Goal: Submit feedback/report problem: Contribute content

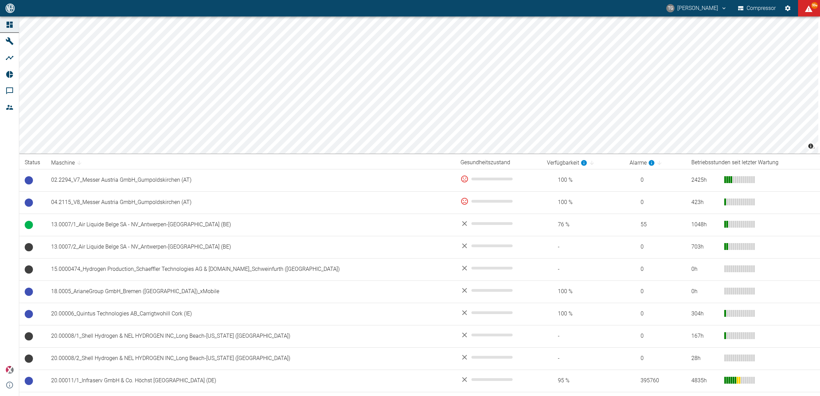
scroll to position [172, 0]
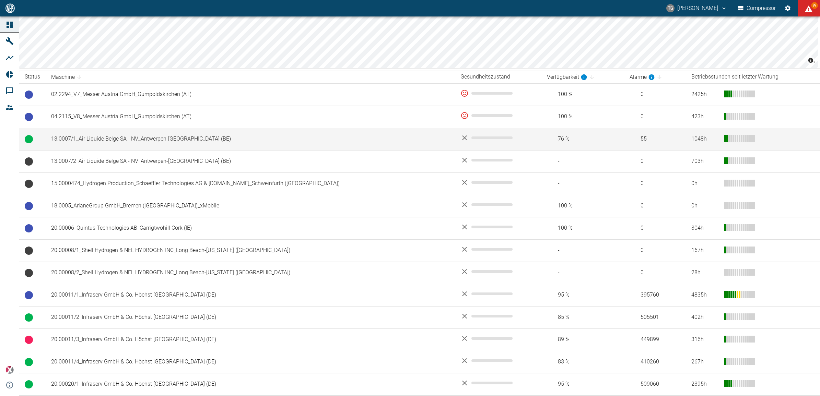
click at [121, 142] on td "13.0007/1_Air Liquide Belge SA - NV_Antwerpen-[GEOGRAPHIC_DATA] (BE)" at bounding box center [250, 139] width 409 height 22
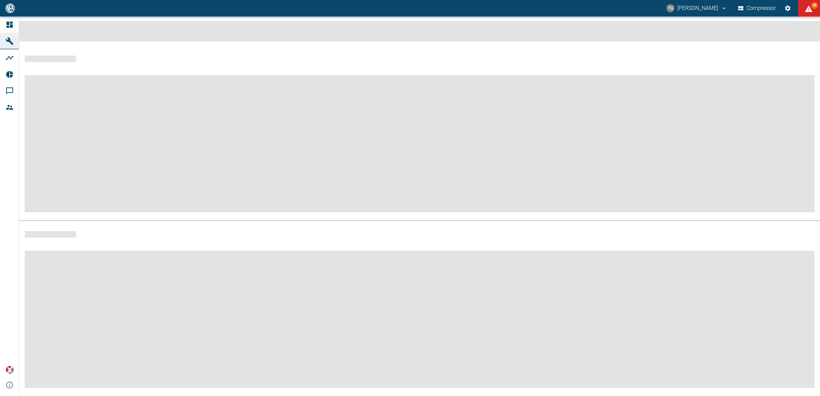
scroll to position [3, 0]
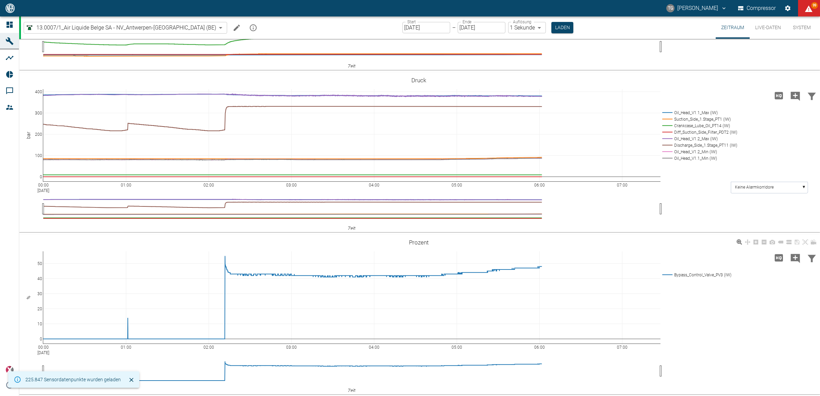
scroll to position [249, 0]
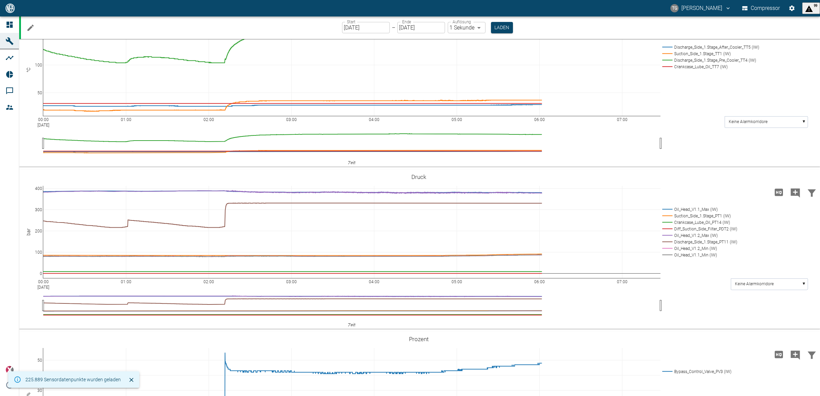
scroll to position [214, 0]
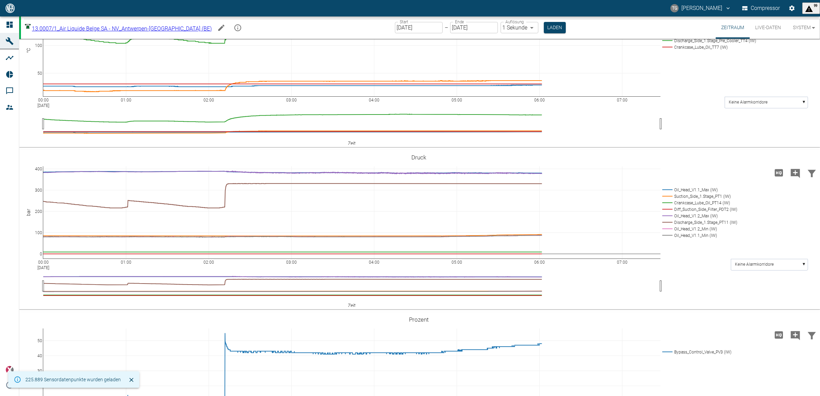
click at [407, 28] on input "[DATE]" at bounding box center [419, 27] width 48 height 11
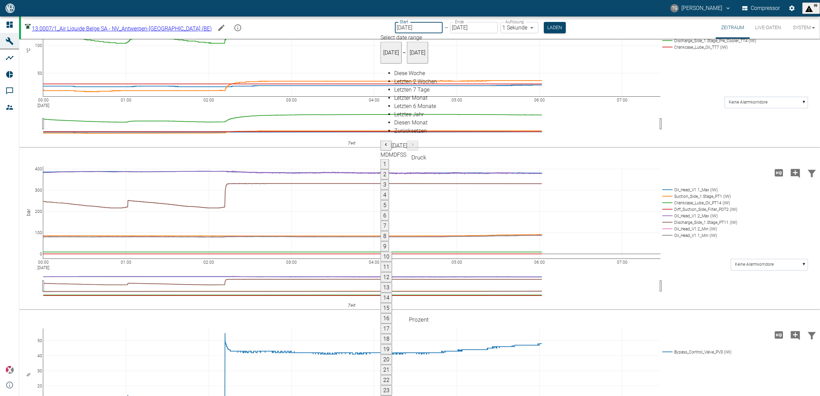
type input "[DATE]"
type input "2min"
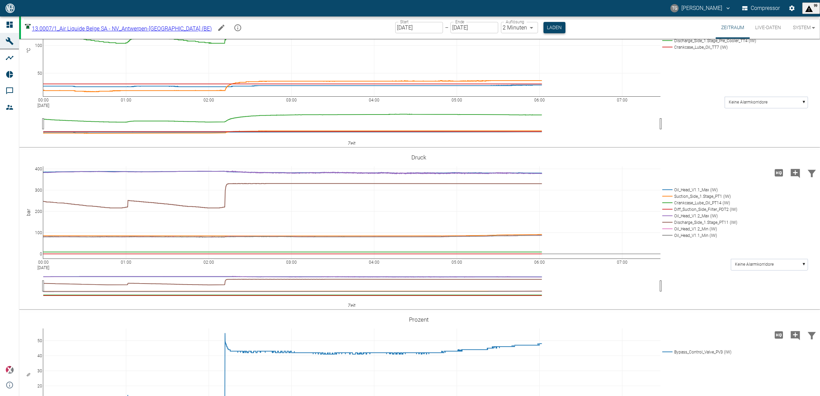
click at [543, 30] on button "Laden" at bounding box center [554, 27] width 22 height 11
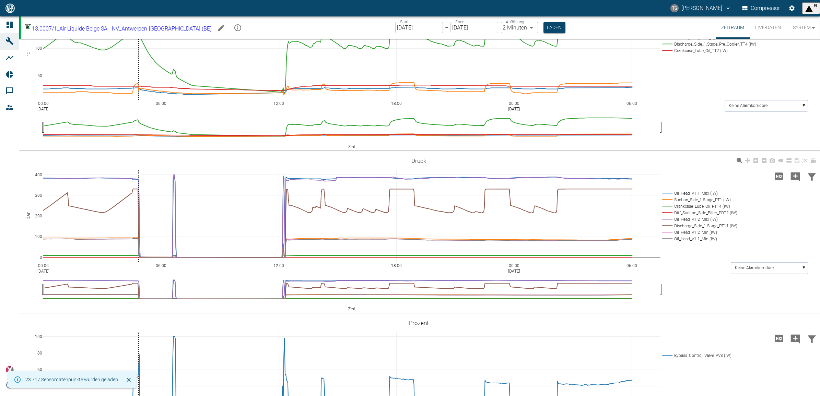
scroll to position [214, 0]
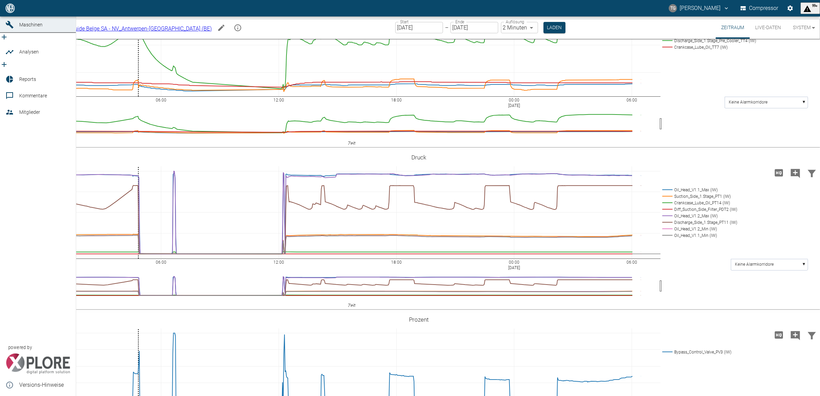
click at [10, 16] on link "Dashboard" at bounding box center [38, 8] width 76 height 16
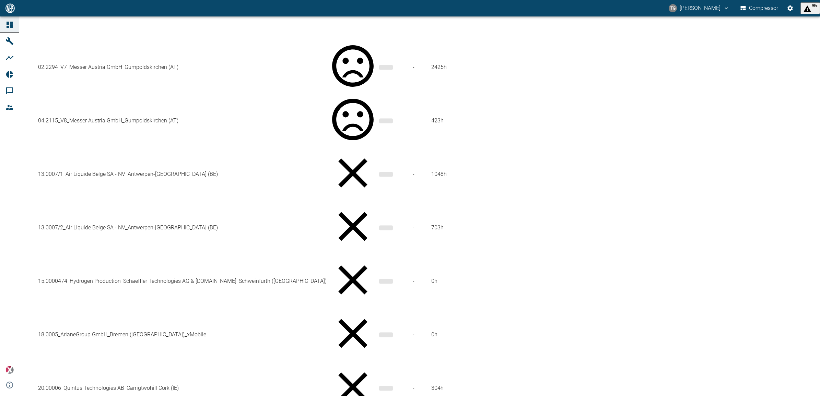
scroll to position [300, 0]
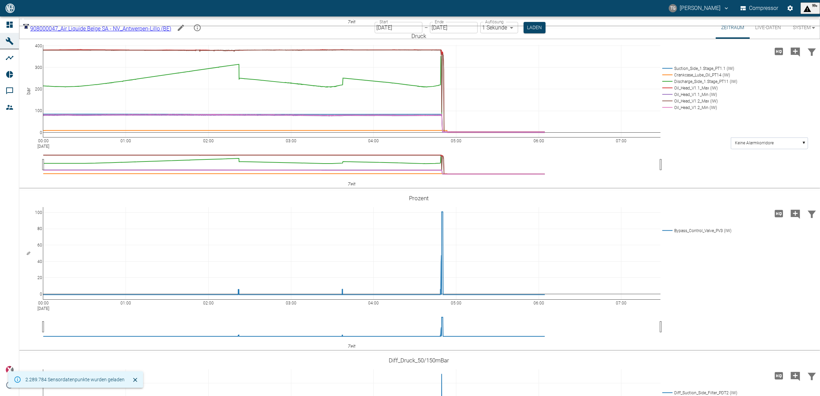
scroll to position [429, 0]
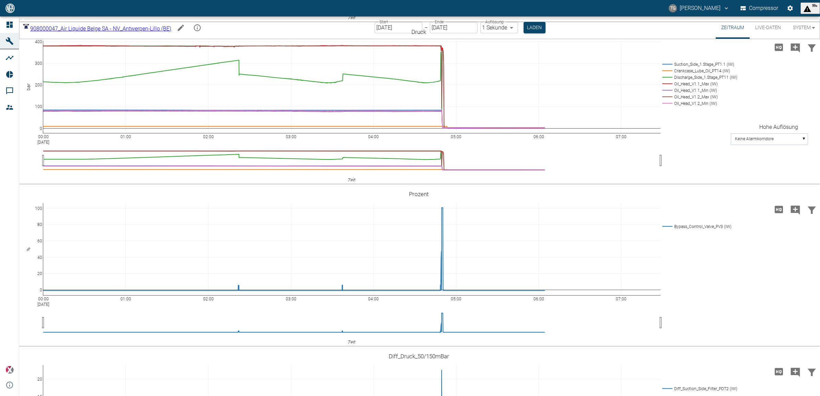
click at [778, 51] on icon "Hohe Auflösung" at bounding box center [779, 47] width 8 height 7
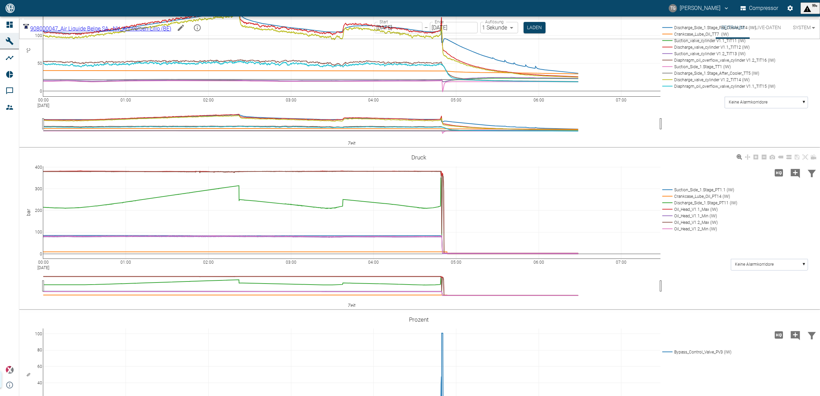
scroll to position [591, 0]
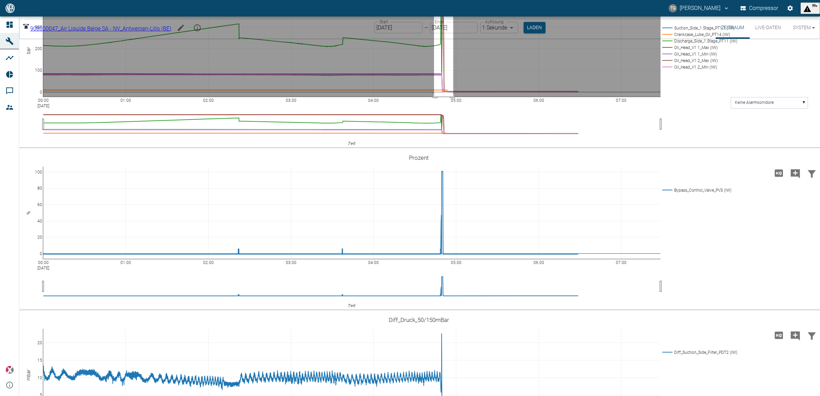
drag, startPoint x: 434, startPoint y: 116, endPoint x: 453, endPoint y: 208, distance: 93.9
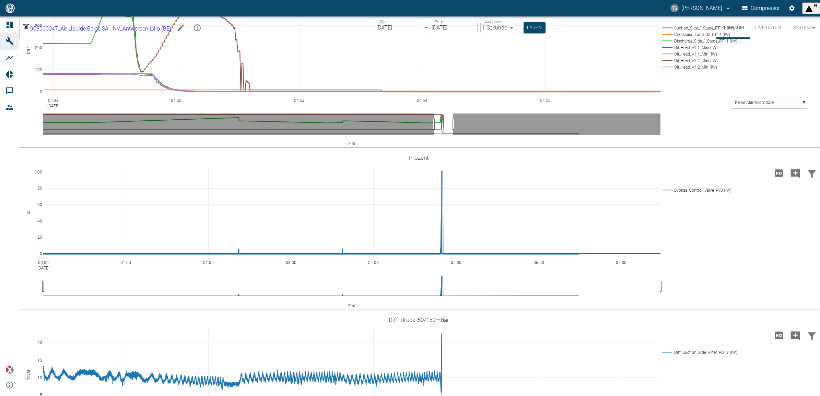
drag, startPoint x: 49, startPoint y: 212, endPoint x: -58, endPoint y: 217, distance: 106.8
click at [0, 217] on html "TG Thomas Gregoir Compressor 99 Dashboard Maschinen Analysen Reports Kommentare…" at bounding box center [410, 198] width 820 height 396
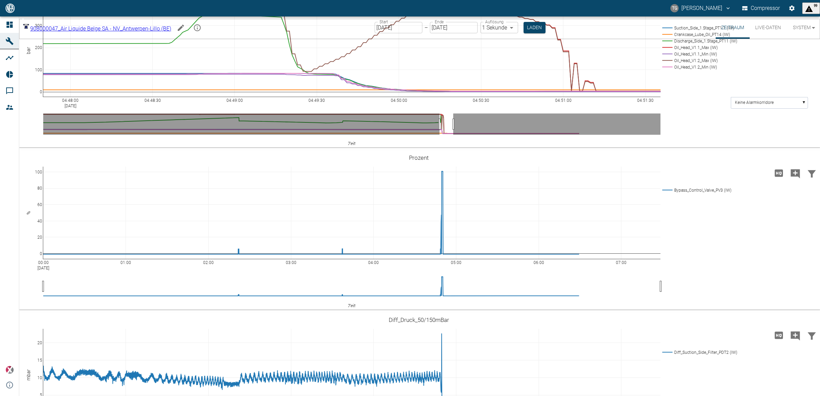
drag, startPoint x: 659, startPoint y: 210, endPoint x: 821, endPoint y: 205, distance: 161.7
click at [820, 205] on html "TG Thomas Gregoir Compressor 99 Dashboard Maschinen Analysen Reports Kommentare…" at bounding box center [410, 198] width 820 height 396
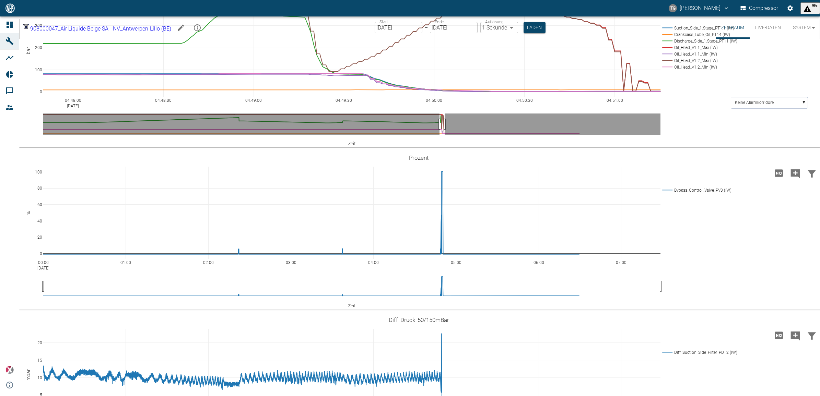
drag, startPoint x: 659, startPoint y: 210, endPoint x: 705, endPoint y: 210, distance: 46.3
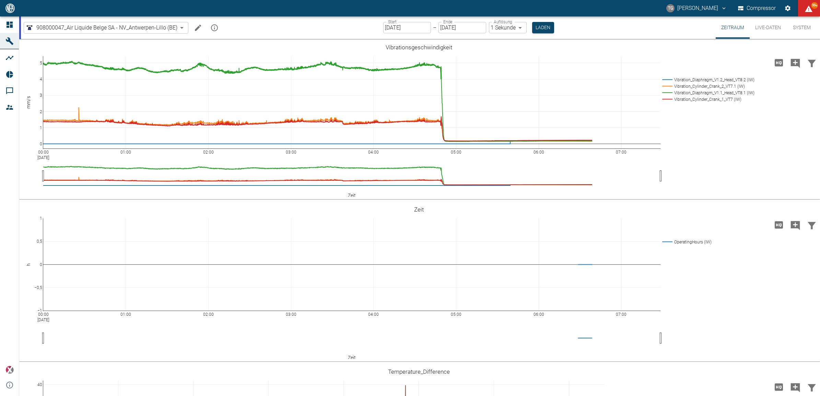
scroll to position [591, 0]
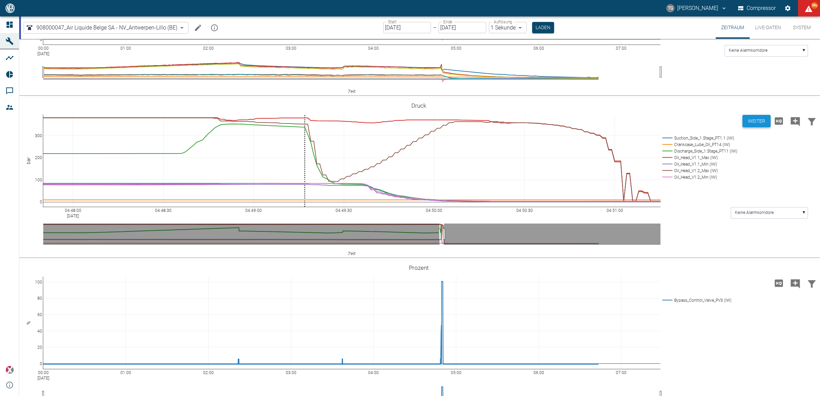
click at [747, 121] on button "Weiter" at bounding box center [756, 121] width 28 height 13
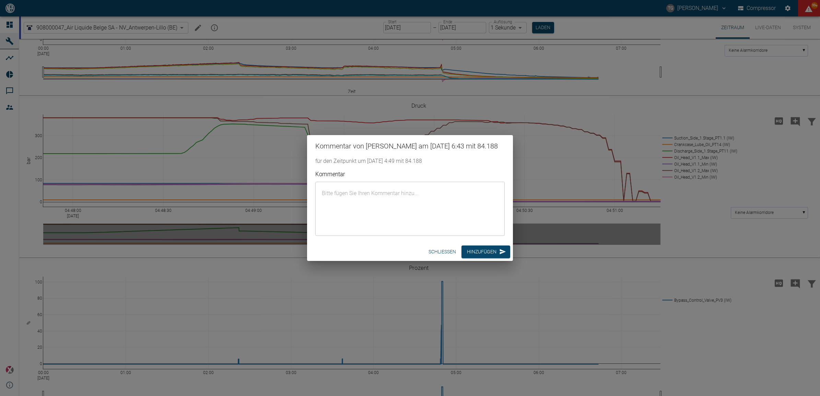
click at [359, 207] on textarea "Kommentar" at bounding box center [410, 209] width 180 height 43
paste textarea "NV_Antwerpen-Lillo (BE) //TRIP // Common Trip // HH // XA9"
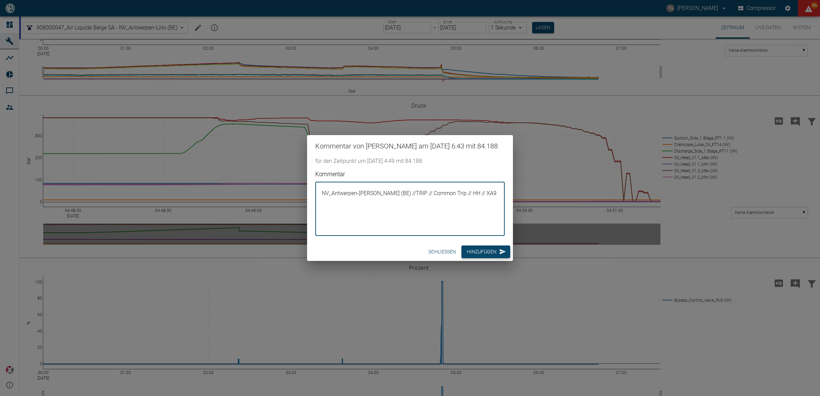
type textarea "NV_Antwerpen-Lillo (BE) //TRIP // Common Trip // HH // XA9"
click at [472, 258] on button "Hinzufügen" at bounding box center [485, 252] width 49 height 13
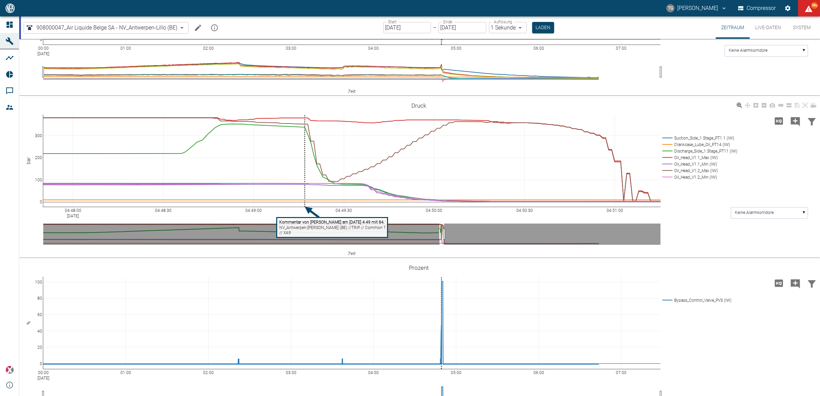
click at [342, 230] on rect at bounding box center [332, 228] width 111 height 20
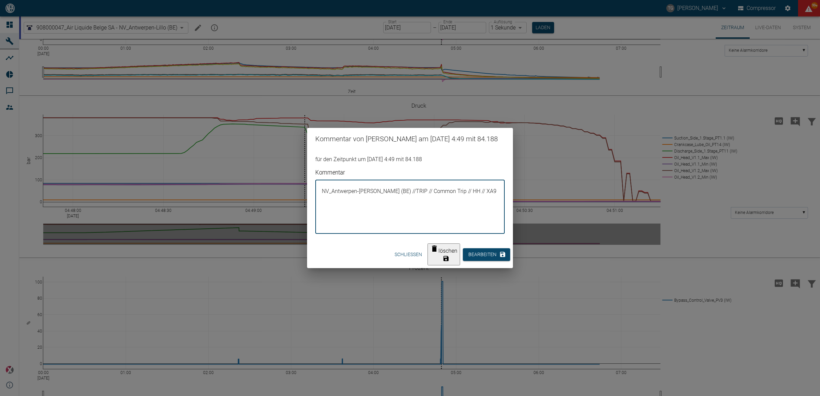
click at [476, 198] on textarea "NV_Antwerpen-Lillo (BE) //TRIP // Common Trip // HH // XA9" at bounding box center [410, 207] width 180 height 43
paste textarea "The compressor is being shut down."
type textarea "NV_Antwerpen-[PERSON_NAME] (BE) //TRIP // Common Trip // HH // XA9 // The compr…"
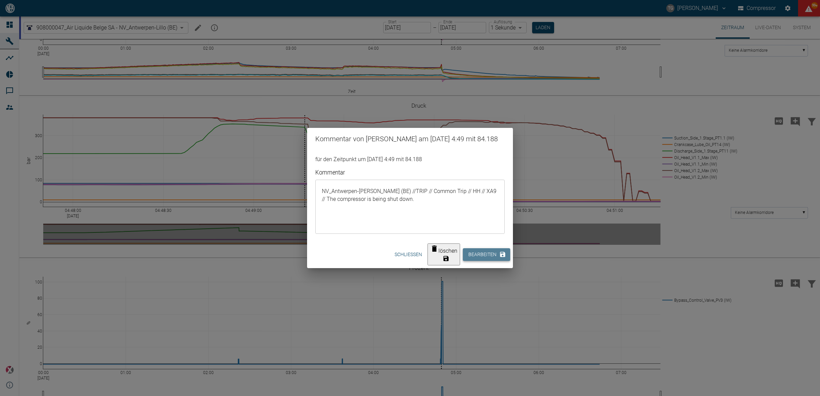
click at [481, 257] on button "Bearbeiten" at bounding box center [486, 254] width 47 height 13
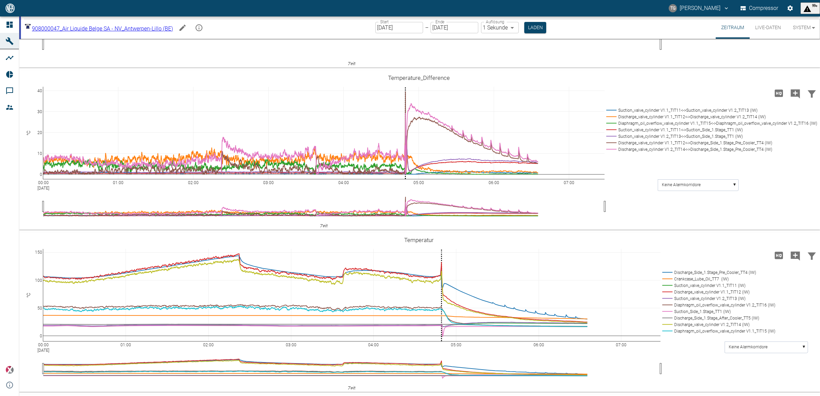
scroll to position [343, 0]
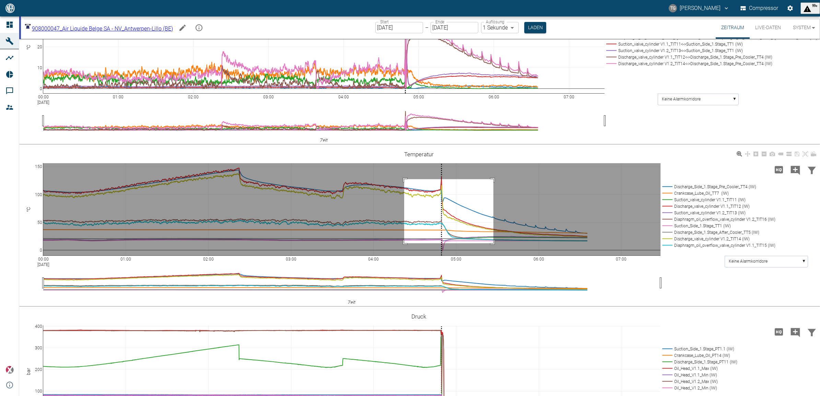
drag, startPoint x: 493, startPoint y: 215, endPoint x: 400, endPoint y: 282, distance: 114.8
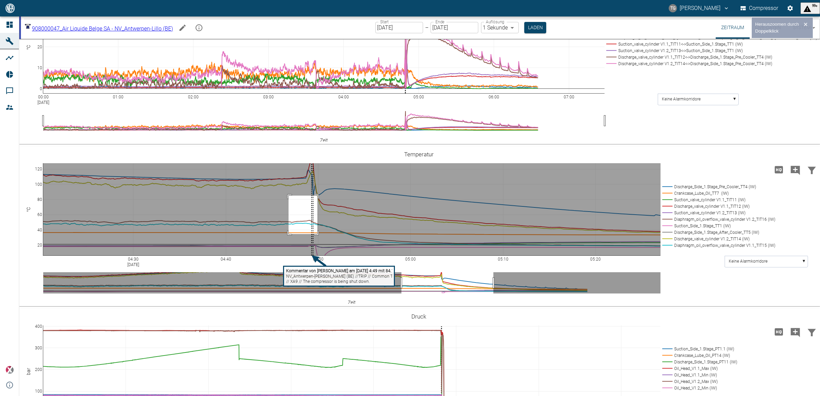
drag, startPoint x: 317, startPoint y: 232, endPoint x: 285, endPoint y: 272, distance: 51.3
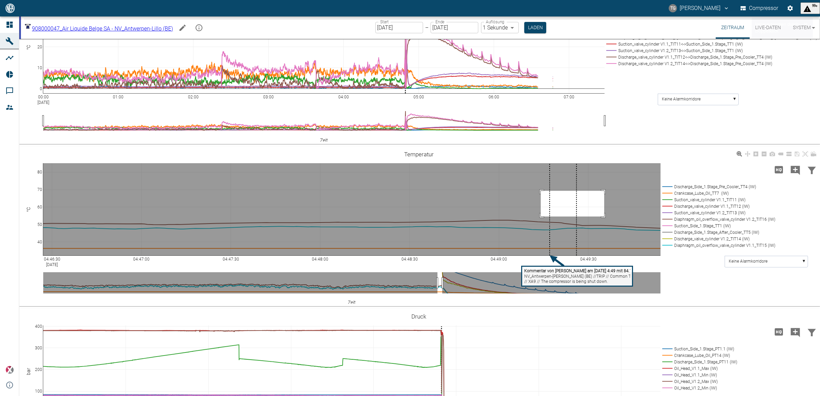
drag, startPoint x: 604, startPoint y: 227, endPoint x: 507, endPoint y: 281, distance: 110.9
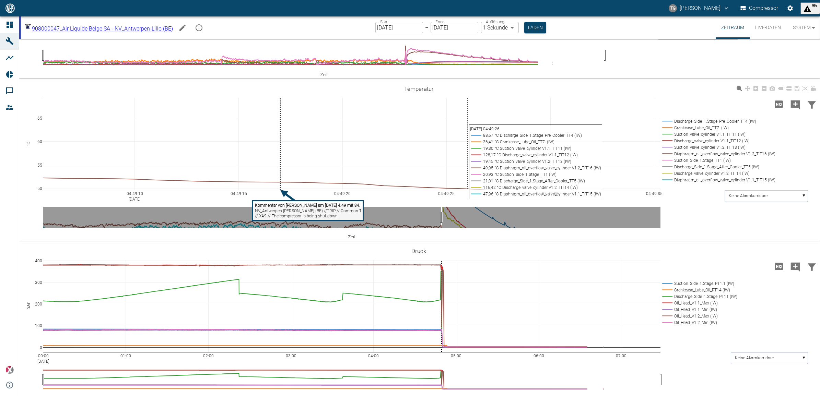
scroll to position [515, 0]
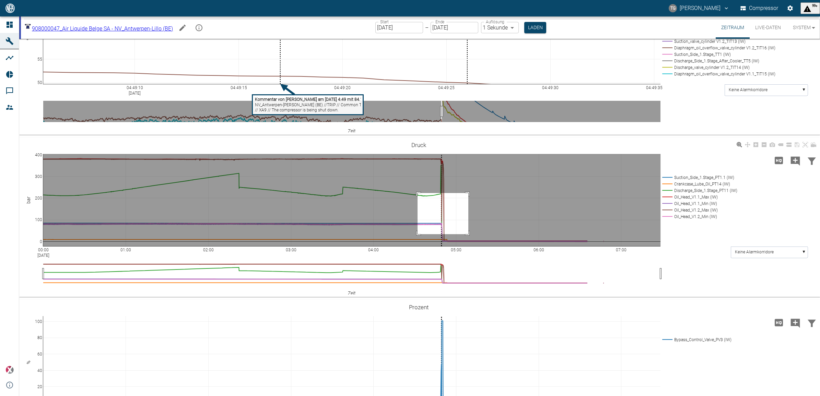
drag, startPoint x: 468, startPoint y: 229, endPoint x: 419, endPoint y: 272, distance: 65.2
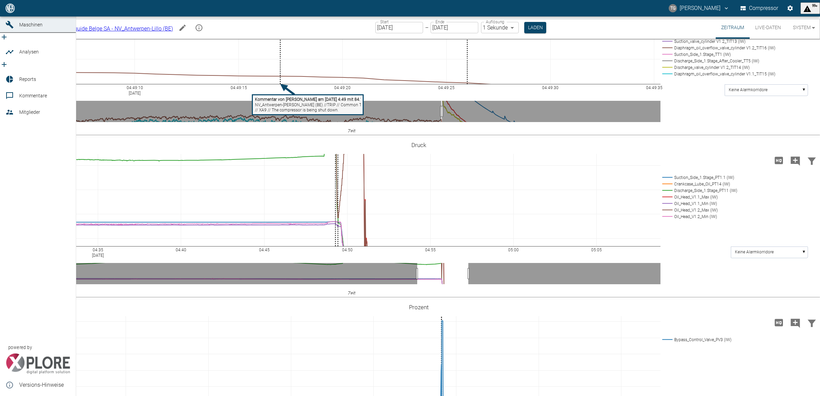
click at [17, 92] on link "Kommentare" at bounding box center [38, 95] width 76 height 16
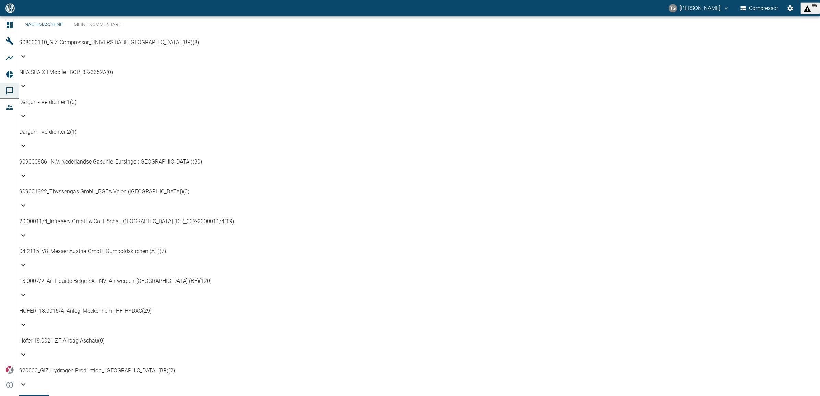
scroll to position [286, 0]
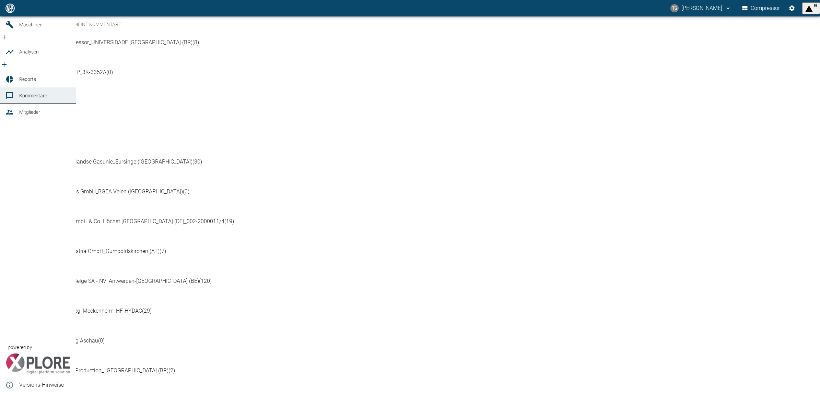
click at [16, 33] on link "Maschinen" at bounding box center [38, 24] width 76 height 16
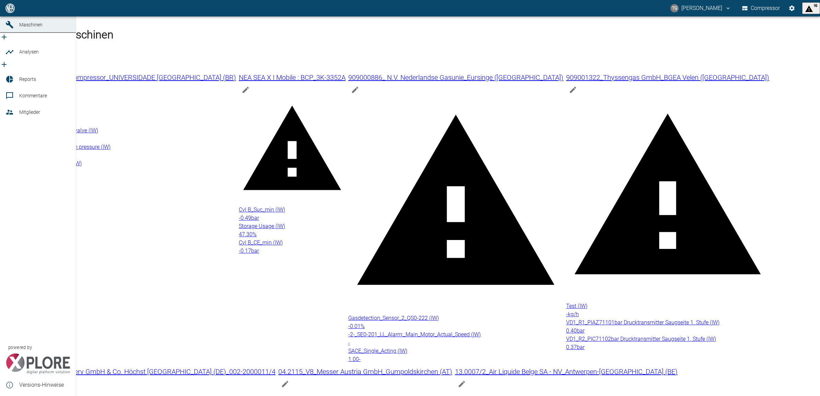
click at [13, 16] on link "Dashboard" at bounding box center [38, 8] width 76 height 16
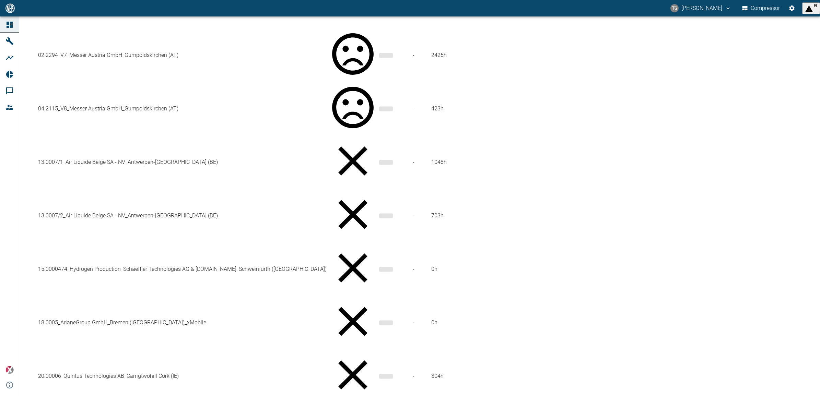
scroll to position [300, 0]
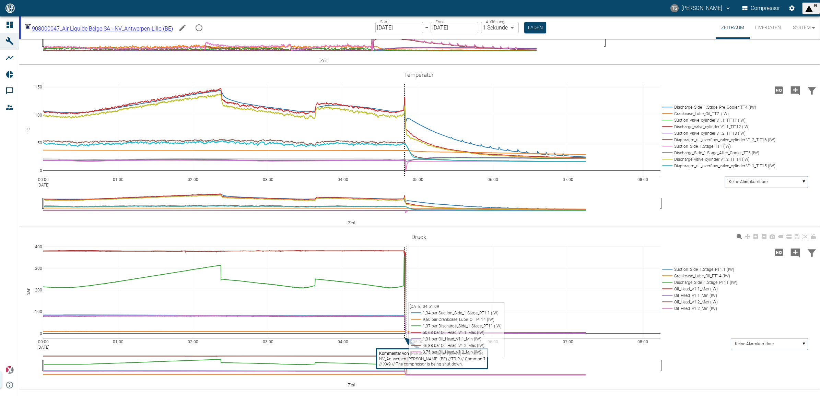
scroll to position [548, 0]
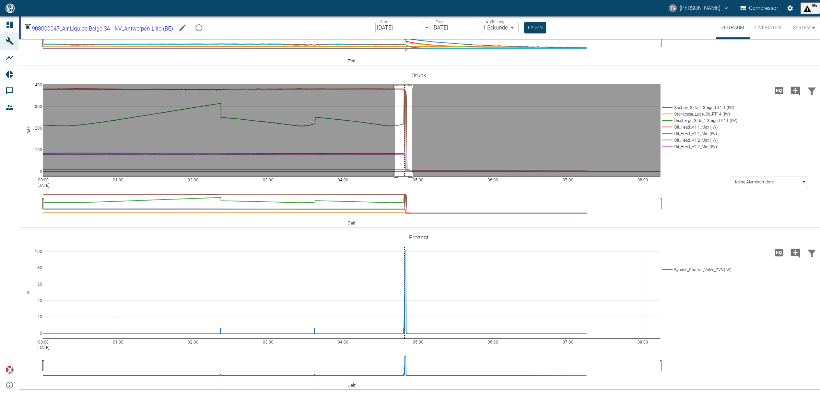
drag, startPoint x: 395, startPoint y: 158, endPoint x: 412, endPoint y: 258, distance: 101.6
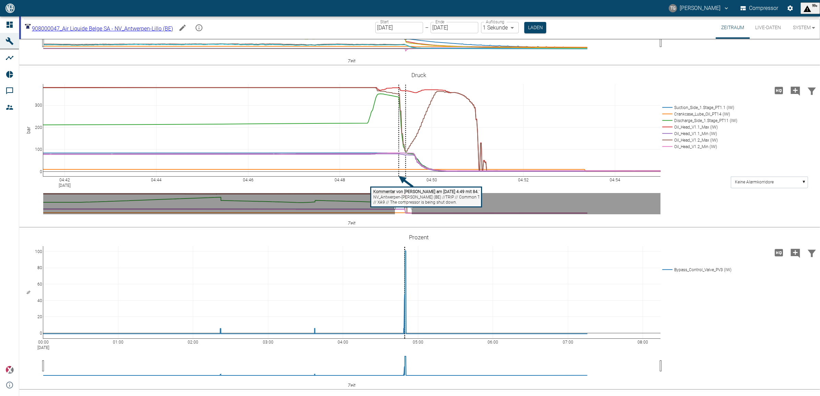
click at [399, 26] on input "[DATE]" at bounding box center [399, 27] width 48 height 11
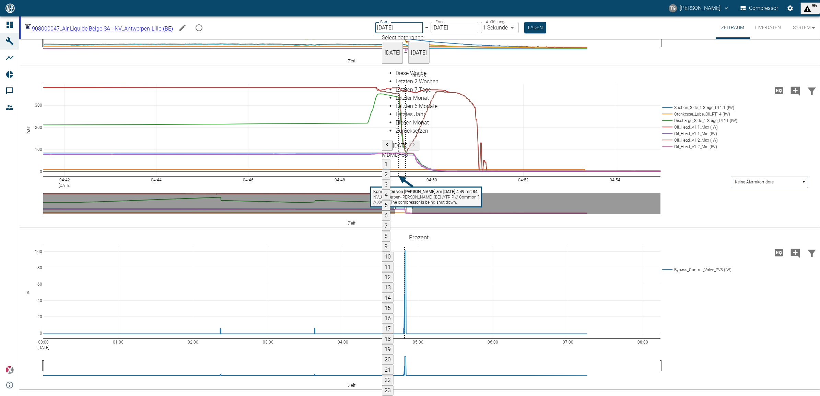
type input "10.09.2025"
type input "2min"
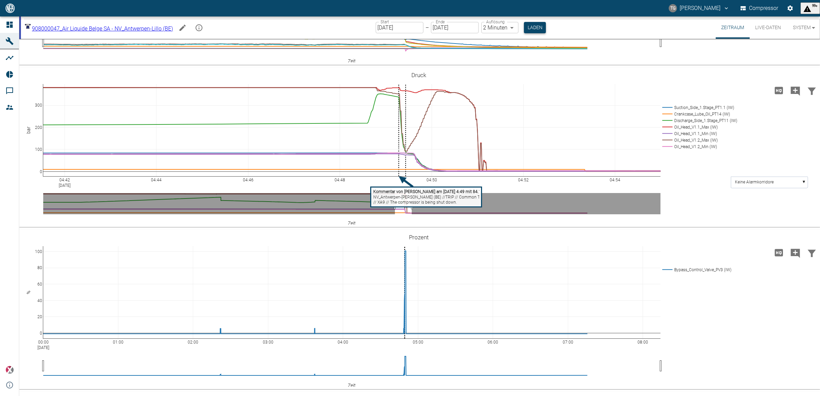
click at [540, 28] on button "Laden" at bounding box center [535, 27] width 22 height 11
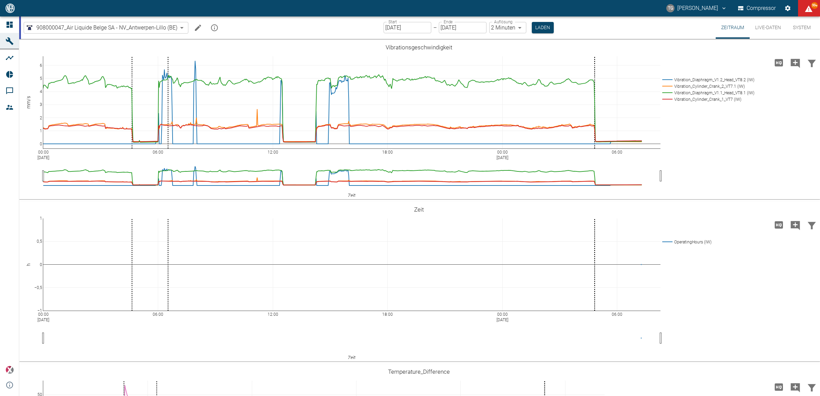
scroll to position [515, 0]
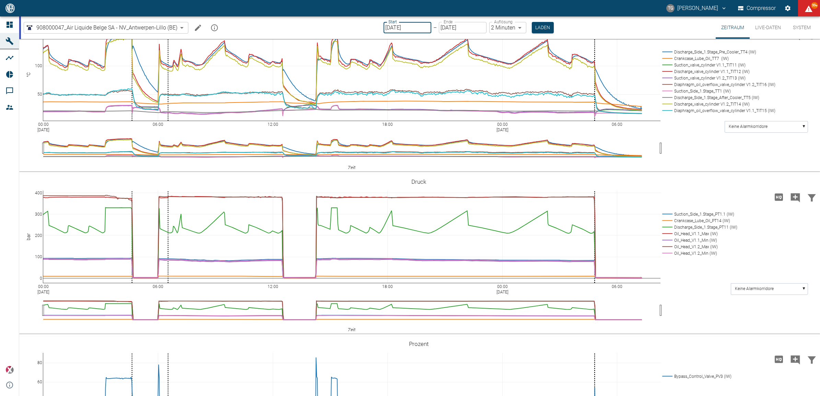
click at [391, 30] on input "[DATE]" at bounding box center [408, 27] width 48 height 11
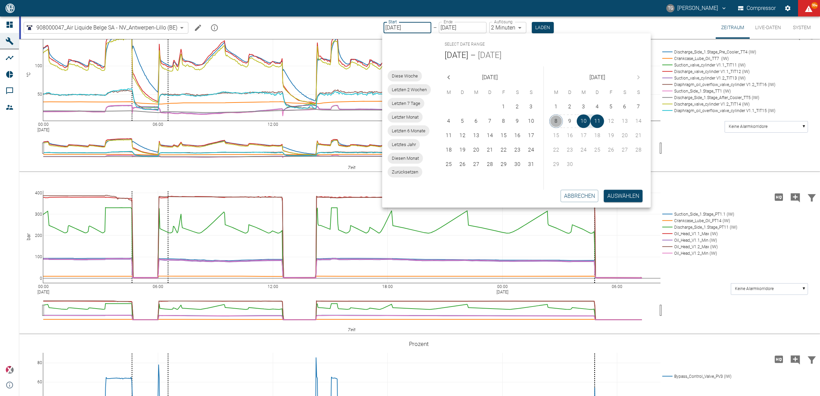
click at [553, 119] on button "8" at bounding box center [556, 122] width 14 height 14
type input "08.09.2025"
click at [632, 199] on button "Auswählen" at bounding box center [623, 196] width 39 height 12
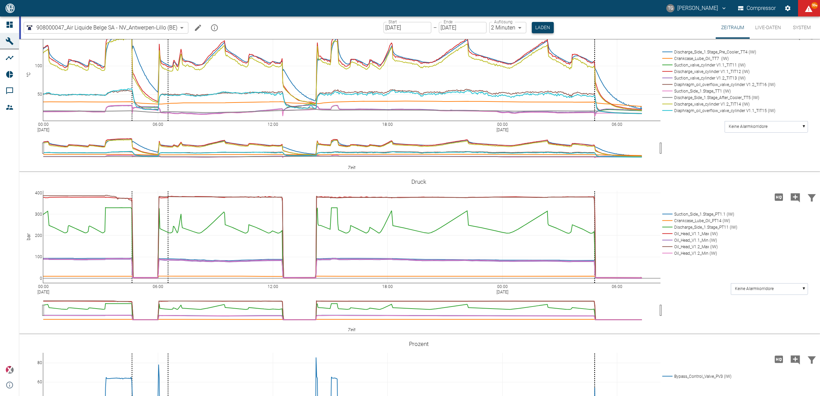
click at [536, 32] on button "Laden" at bounding box center [543, 27] width 22 height 11
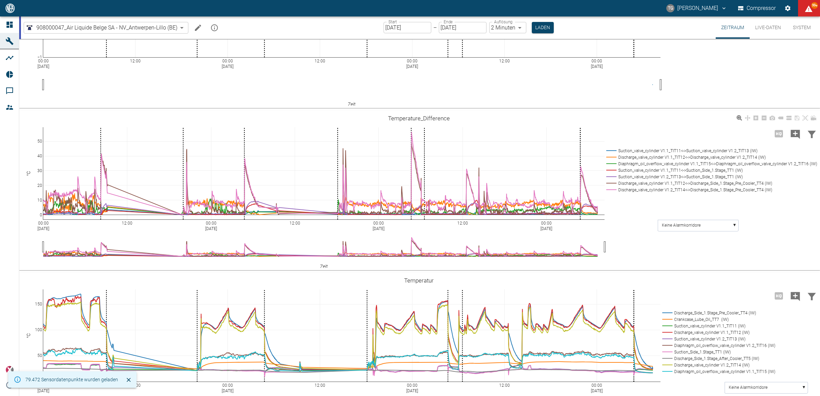
scroll to position [257, 0]
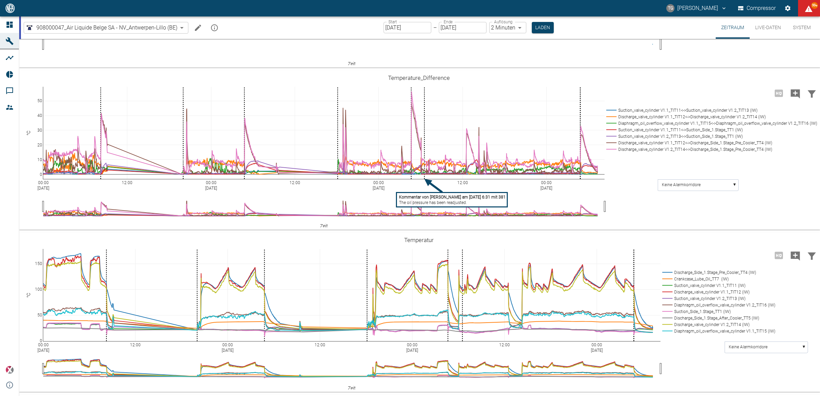
click at [647, 267] on div "00:00 Sep 8, 2025 12:00 00:00 Sep 9, 2025 12:00 00:00 Sep 10, 2025 12:00 00:00 …" at bounding box center [419, 295] width 801 height 1027
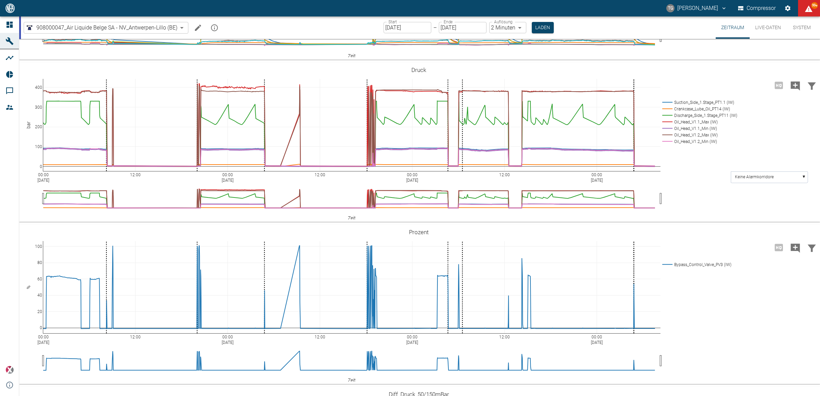
scroll to position [643, 0]
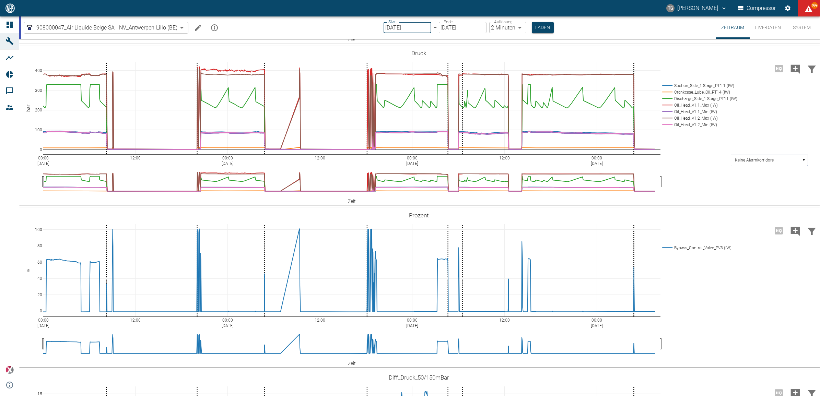
click at [407, 30] on input "[DATE]" at bounding box center [408, 27] width 48 height 11
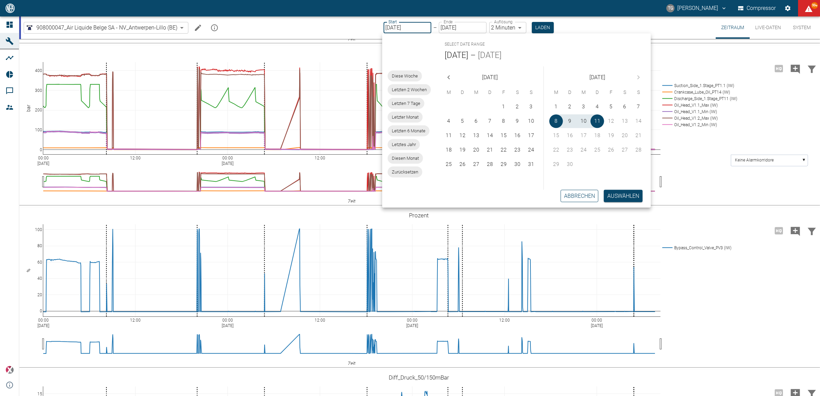
click at [567, 196] on button "Abbrechen" at bounding box center [580, 196] width 38 height 12
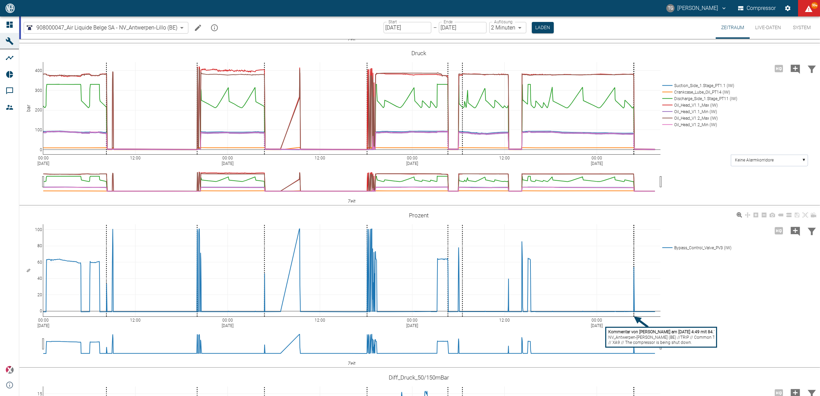
click at [682, 211] on div "00:00 Sep 8, 2025 12:00 00:00 Sep 9, 2025 12:00 00:00 Sep 10, 2025 12:00 00:00 …" at bounding box center [418, 288] width 799 height 154
click at [704, 306] on div "00:00 Sep 8, 2025 12:00 00:00 Sep 9, 2025 12:00 00:00 Sep 10, 2025 12:00 00:00 …" at bounding box center [418, 288] width 799 height 154
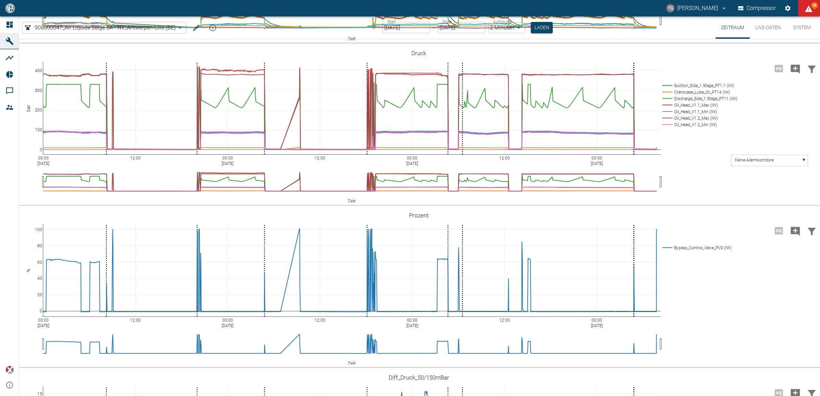
click at [763, 28] on button "Live-Daten" at bounding box center [768, 27] width 37 height 22
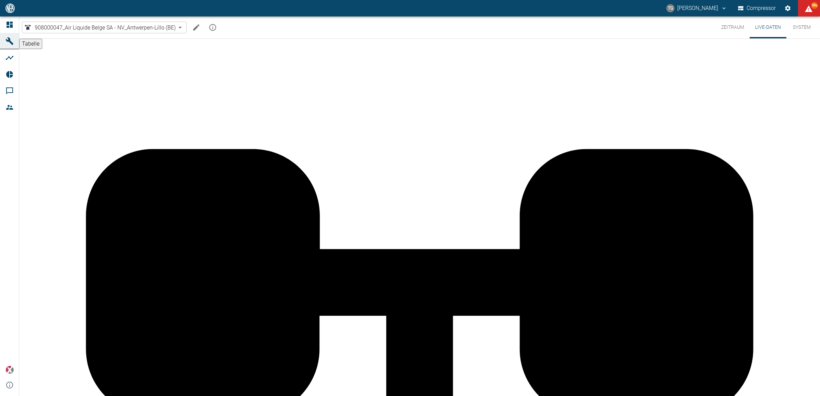
scroll to position [366, 0]
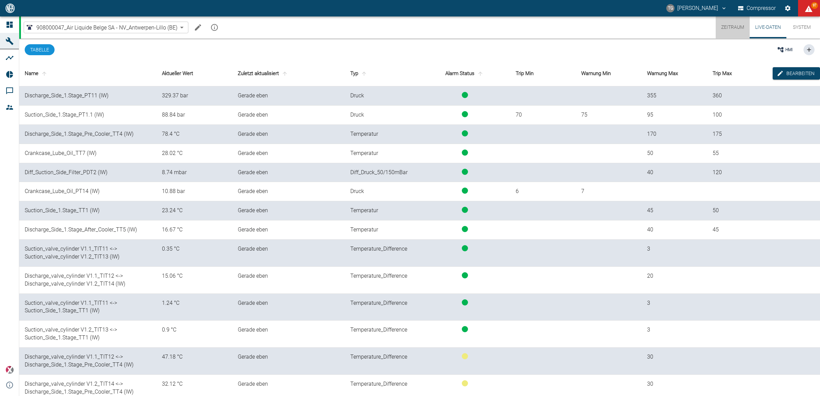
click at [730, 25] on button "Zeitraum" at bounding box center [733, 27] width 34 height 22
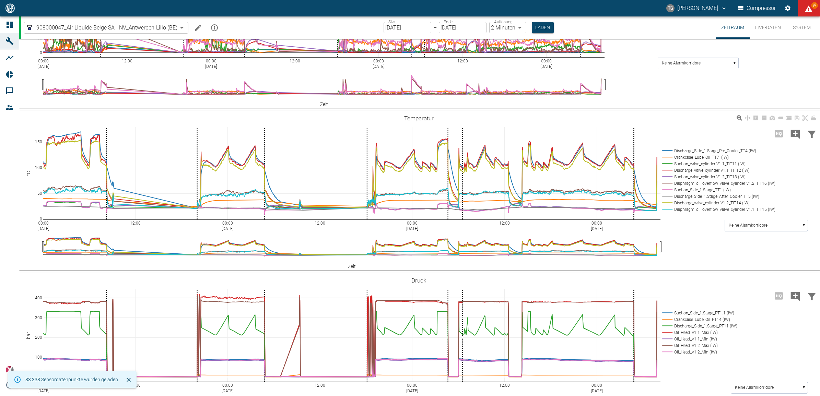
scroll to position [343, 0]
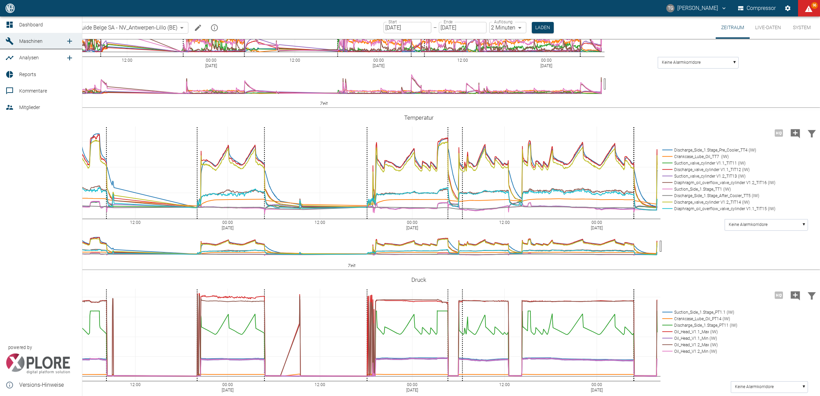
click at [11, 62] on icon at bounding box center [9, 58] width 8 height 8
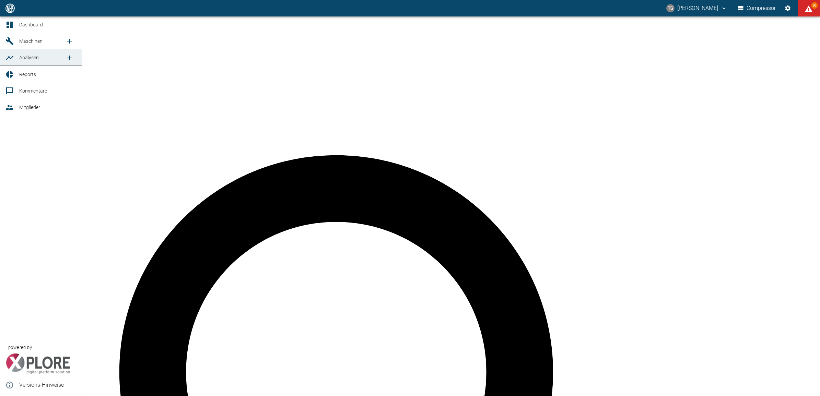
click at [28, 70] on span "Reports" at bounding box center [47, 74] width 57 height 8
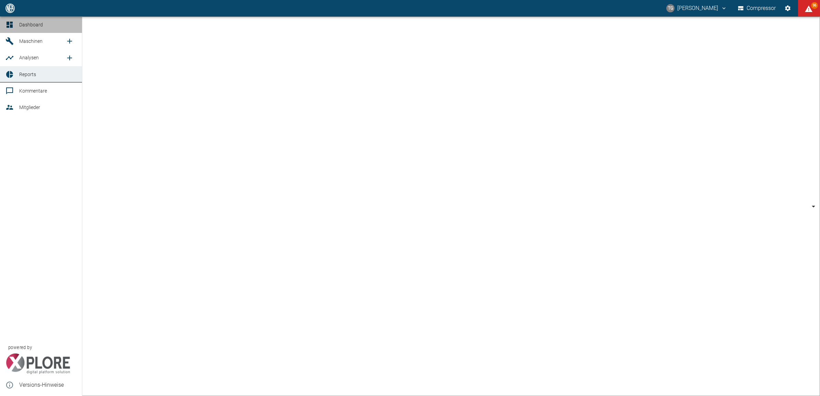
click at [26, 20] on link "Dashboard" at bounding box center [41, 24] width 82 height 16
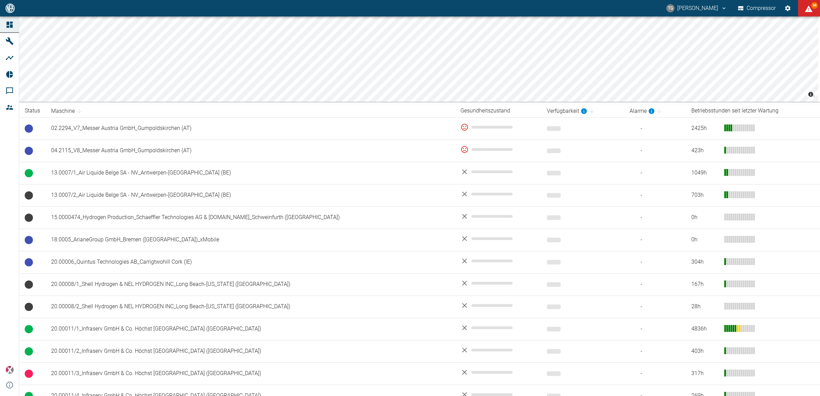
scroll to position [214, 0]
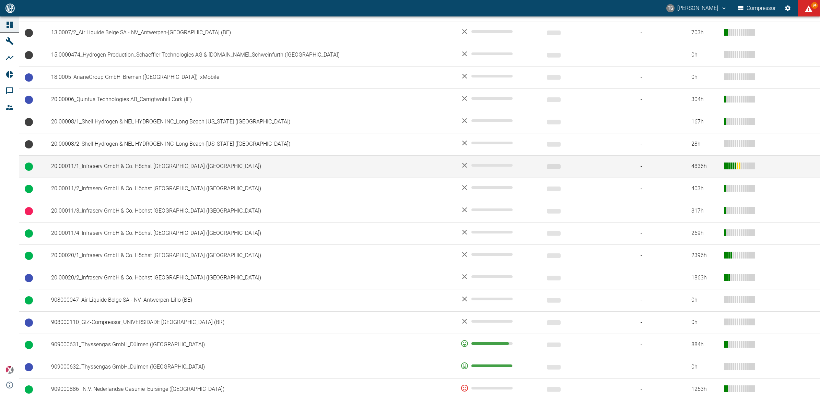
click at [102, 170] on td "20.00011/1_Infraserv GmbH & Co. Höchst KG_Frankfurt am Main (DE)" at bounding box center [250, 166] width 409 height 22
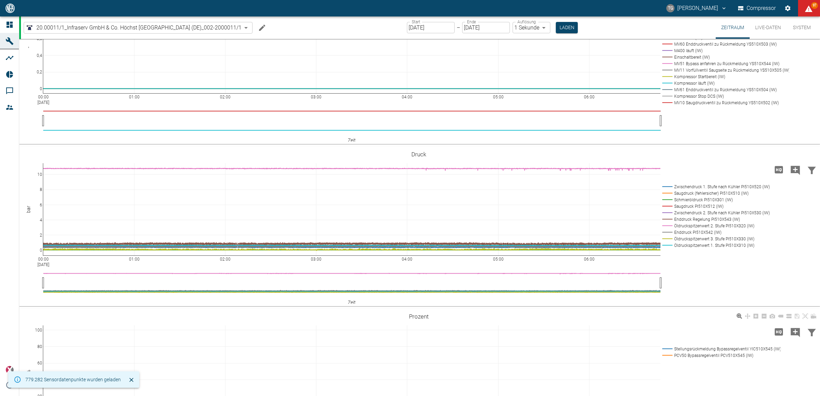
scroll to position [454, 0]
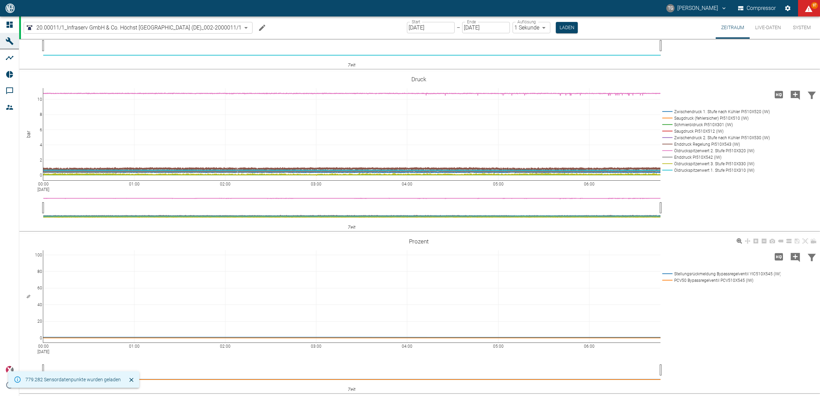
click at [4, 22] on link "Dashboard" at bounding box center [9, 24] width 19 height 16
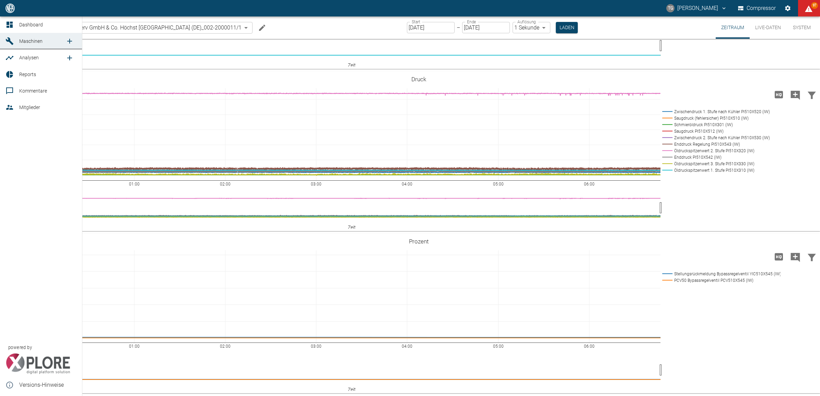
click at [9, 22] on icon at bounding box center [10, 25] width 6 height 6
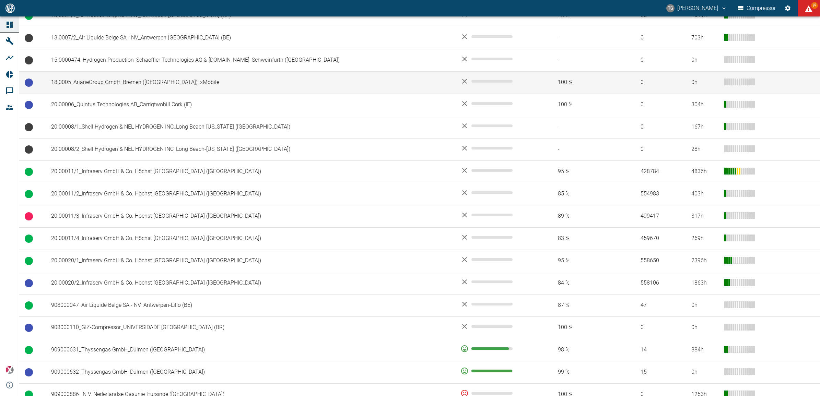
scroll to position [214, 0]
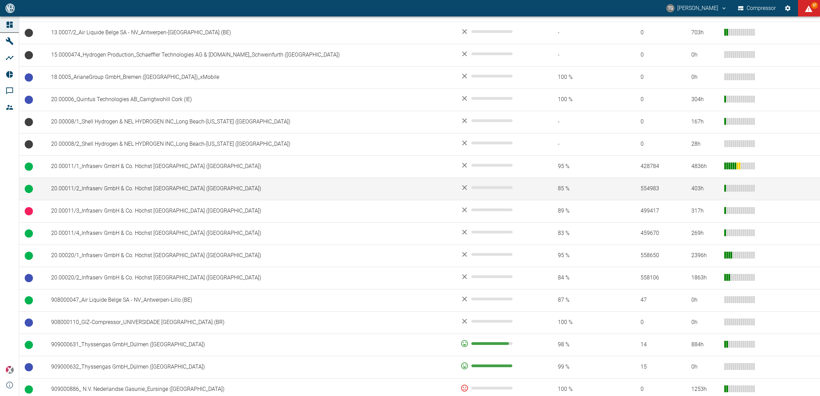
click at [86, 191] on td "20.00011/2_Infraserv GmbH & Co. Höchst KG_Frankfurt am Main (DE)" at bounding box center [250, 189] width 409 height 22
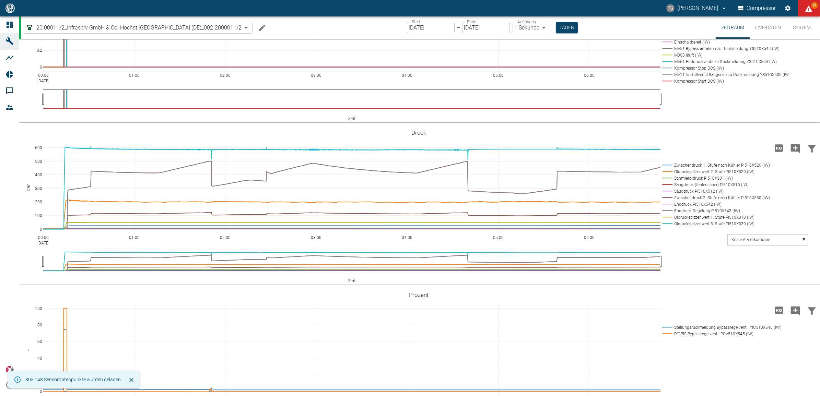
scroll to position [386, 0]
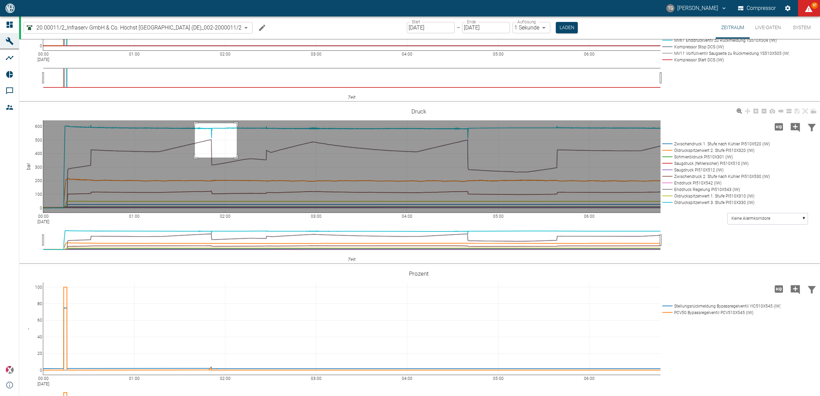
drag, startPoint x: 237, startPoint y: 160, endPoint x: 196, endPoint y: 194, distance: 53.6
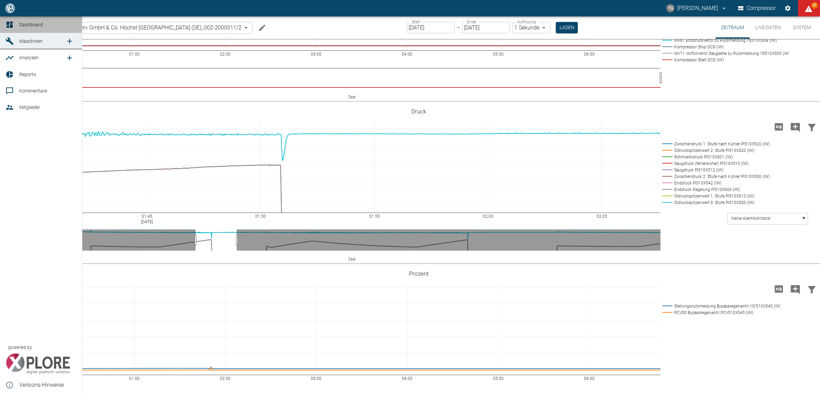
click at [4, 23] on link "Dashboard" at bounding box center [41, 24] width 82 height 16
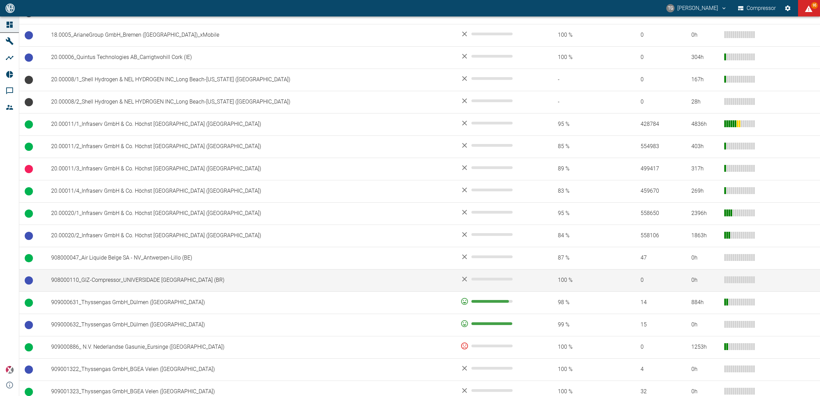
scroll to position [257, 0]
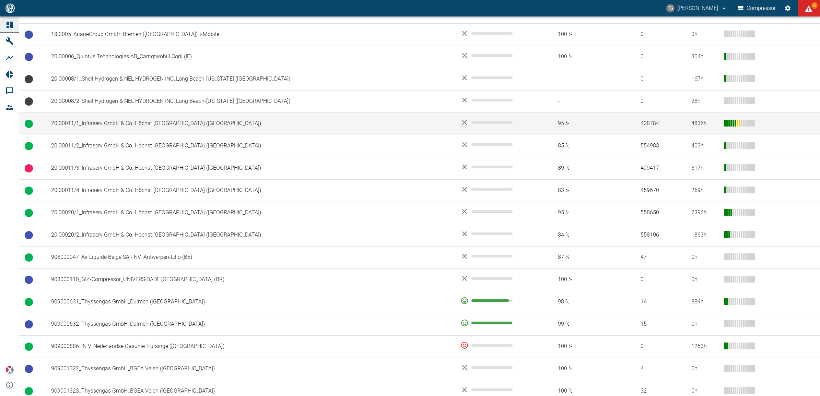
click at [90, 124] on td "20.00011/1_Infraserv GmbH & Co. Höchst KG_Frankfurt am Main (DE)" at bounding box center [250, 124] width 409 height 22
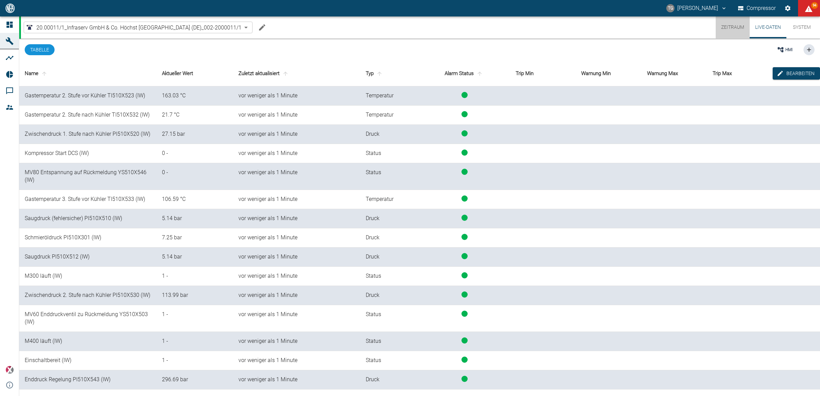
click at [729, 28] on button "Zeitraum" at bounding box center [733, 27] width 34 height 22
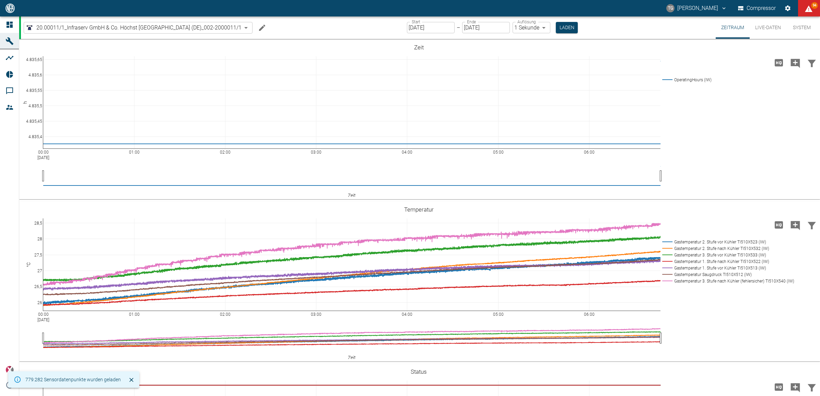
click at [432, 26] on input "[DATE]" at bounding box center [431, 27] width 48 height 11
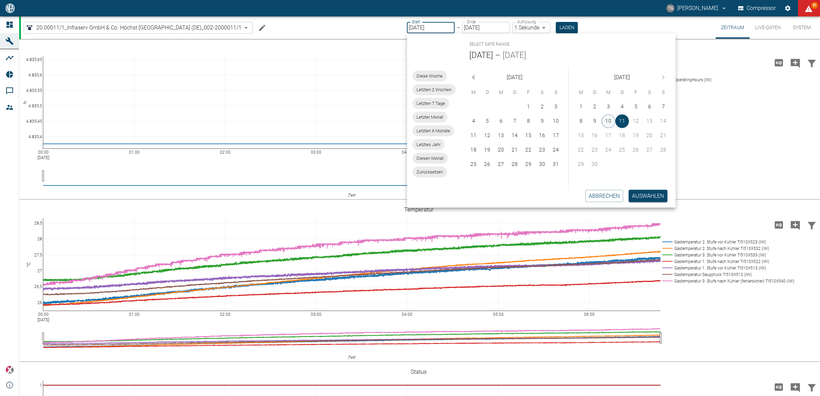
click at [607, 119] on button "10" at bounding box center [608, 122] width 14 height 14
type input "10.09.2025"
type input "2min"
click at [646, 196] on button "Auswählen" at bounding box center [648, 196] width 39 height 12
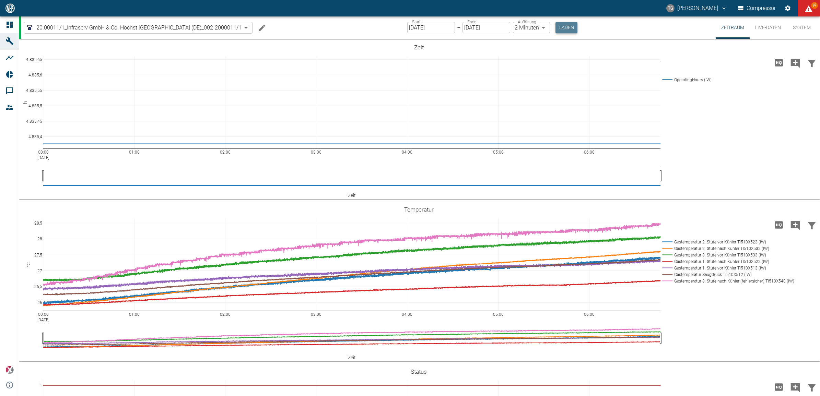
click at [559, 24] on button "Laden" at bounding box center [566, 27] width 22 height 11
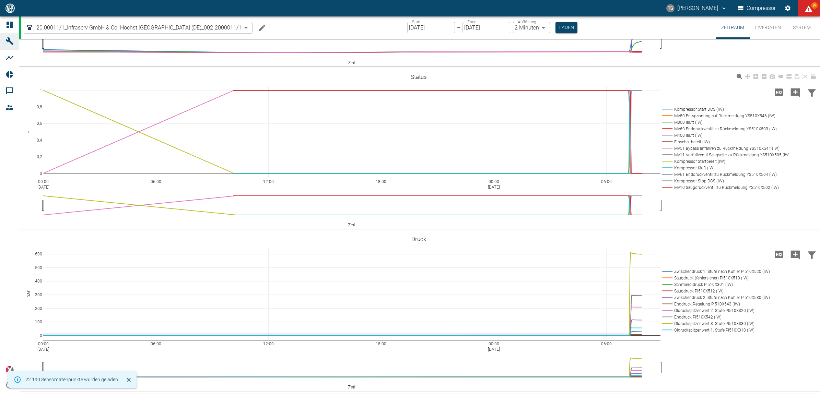
scroll to position [300, 0]
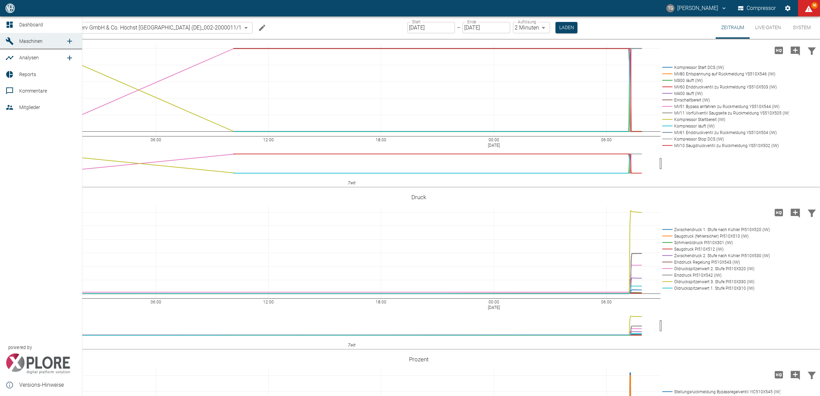
click at [5, 23] on icon at bounding box center [9, 25] width 8 height 8
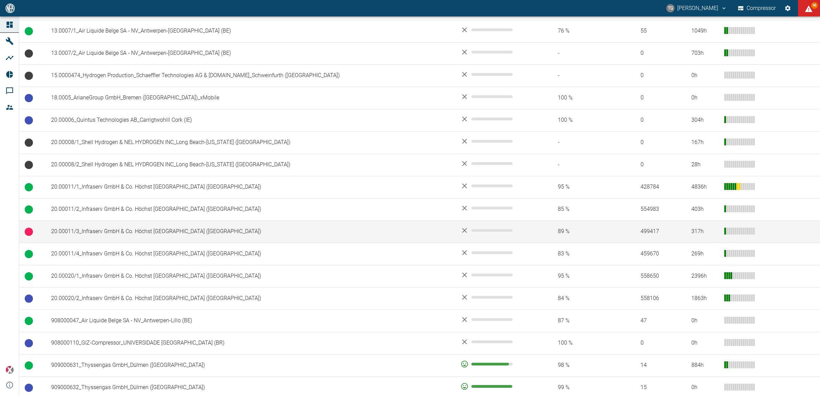
scroll to position [214, 0]
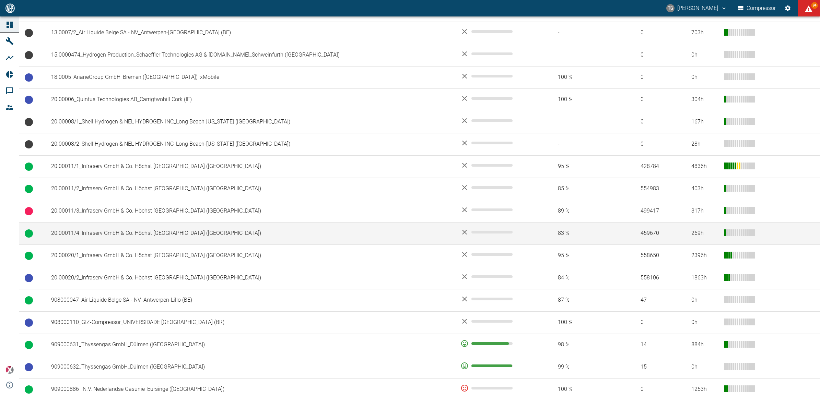
click at [155, 233] on td "20.00011/4_Infraserv GmbH & Co. Höchst [GEOGRAPHIC_DATA] ([GEOGRAPHIC_DATA])" at bounding box center [250, 233] width 409 height 22
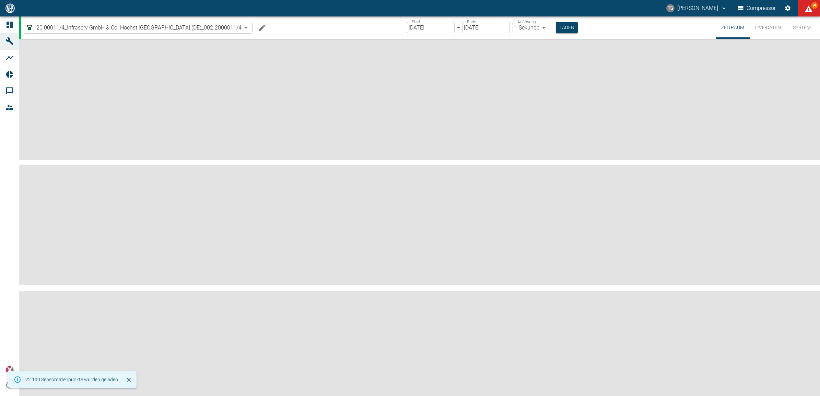
click at [767, 28] on button "Live-Daten" at bounding box center [768, 27] width 37 height 22
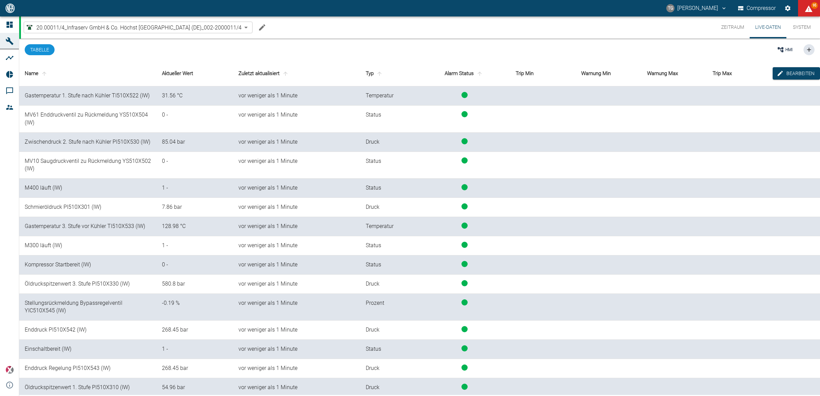
click at [734, 30] on button "Zeitraum" at bounding box center [733, 27] width 34 height 22
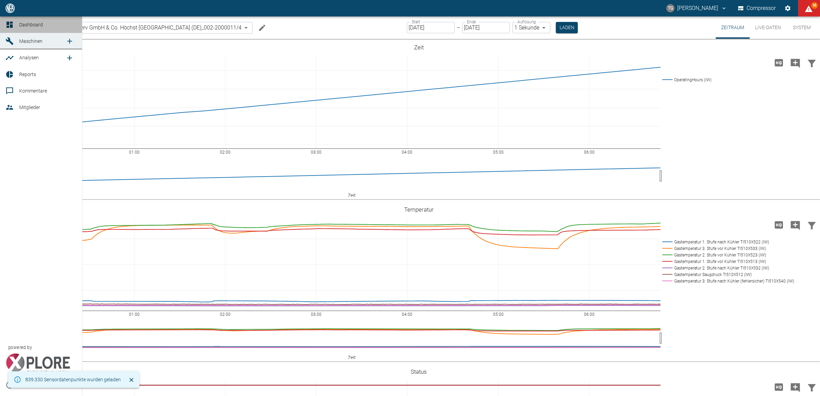
click at [9, 25] on icon at bounding box center [10, 25] width 6 height 6
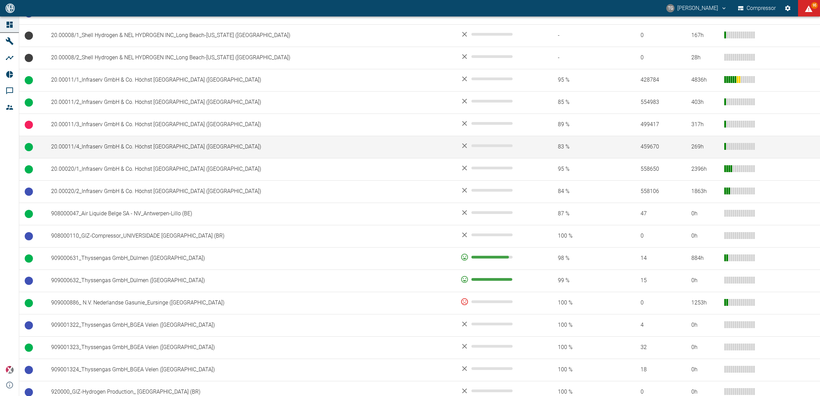
scroll to position [257, 0]
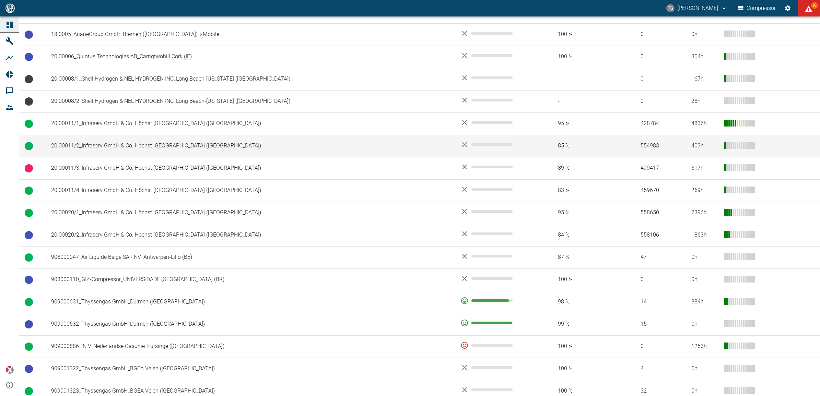
click at [117, 151] on td "20.00011/2_Infraserv GmbH & Co. Höchst [GEOGRAPHIC_DATA] ([GEOGRAPHIC_DATA])" at bounding box center [250, 146] width 409 height 22
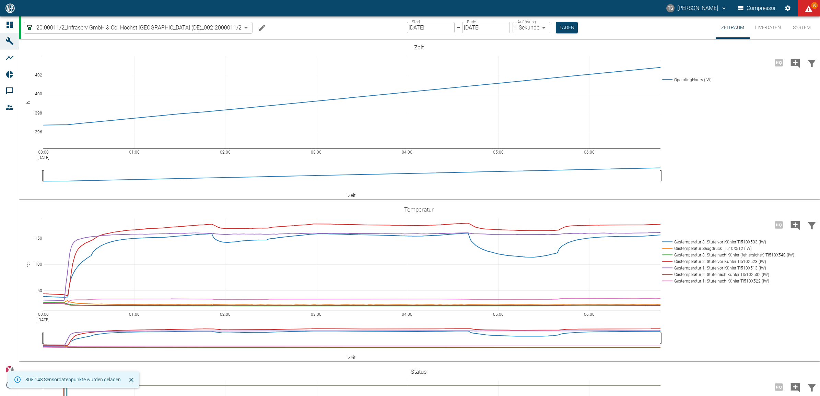
click at [762, 26] on button "Live-Daten" at bounding box center [768, 27] width 37 height 22
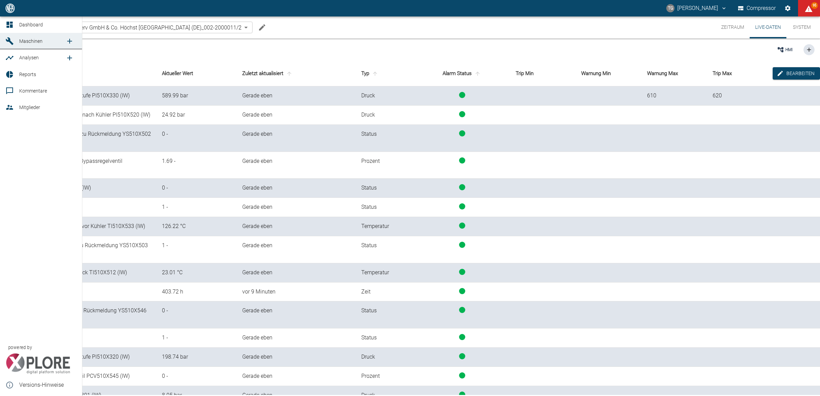
click at [10, 21] on icon at bounding box center [9, 25] width 8 height 8
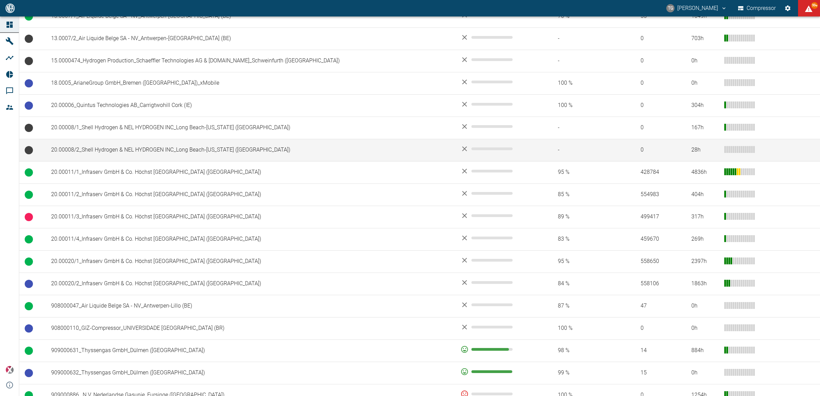
scroll to position [257, 0]
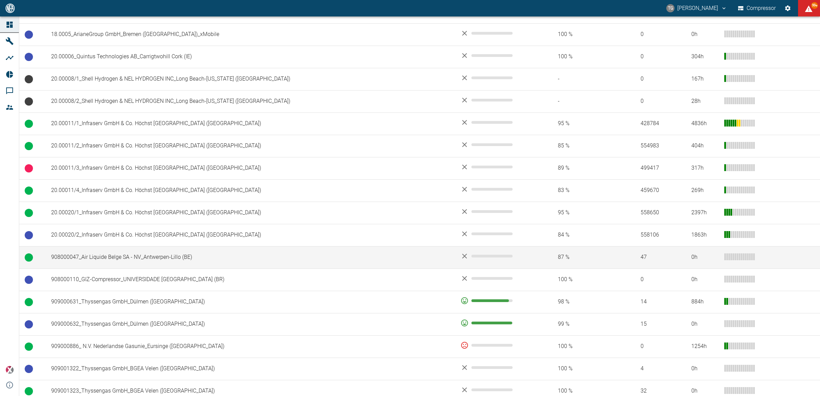
click at [104, 257] on td "908000047_Air Liquide Belge SA - NV_Antwerpen-Lillo (BE)" at bounding box center [250, 257] width 409 height 22
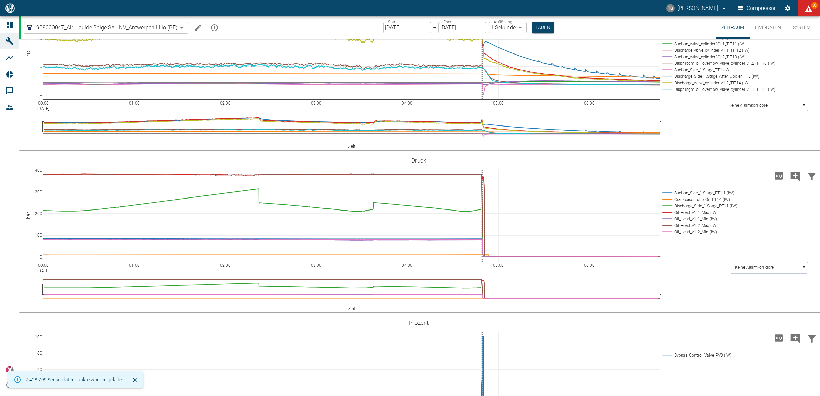
scroll to position [386, 0]
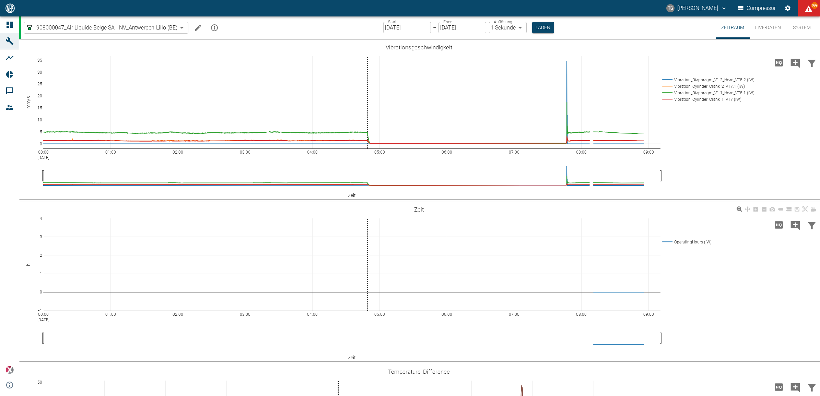
click at [35, 321] on div "00:00 [DATE] 01:00 02:00 03:00 04:00 05:00 06:00 07:00 08:00 09:00 −1 0 1 2 3 4…" at bounding box center [418, 282] width 799 height 154
